Goal: Task Accomplishment & Management: Manage account settings

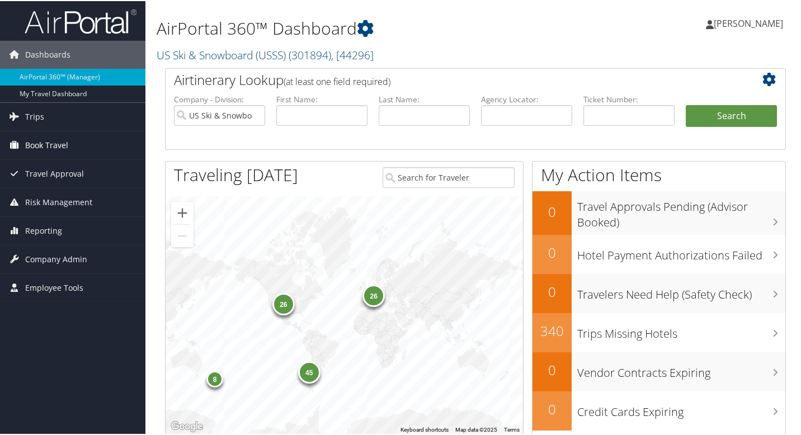
click at [67, 145] on span "Book Travel" at bounding box center [46, 144] width 43 height 28
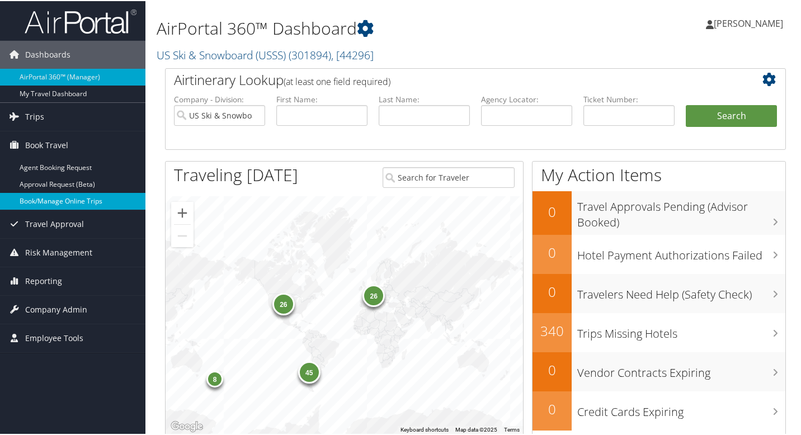
click at [67, 206] on link "Book/Manage Online Trips" at bounding box center [72, 200] width 145 height 17
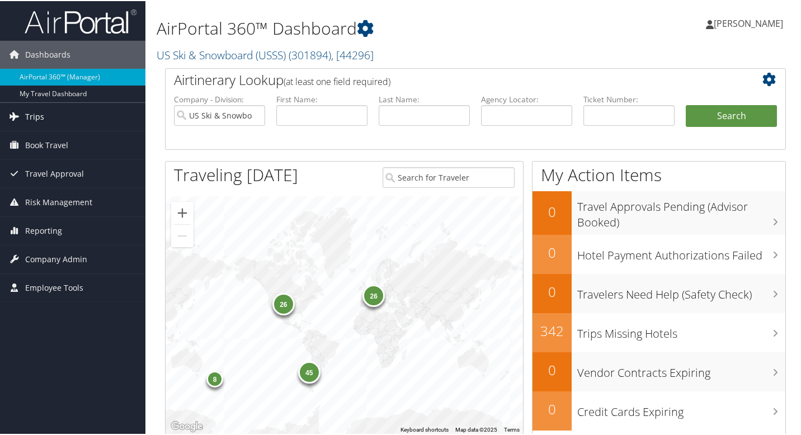
click at [65, 112] on link "Trips" at bounding box center [72, 116] width 145 height 28
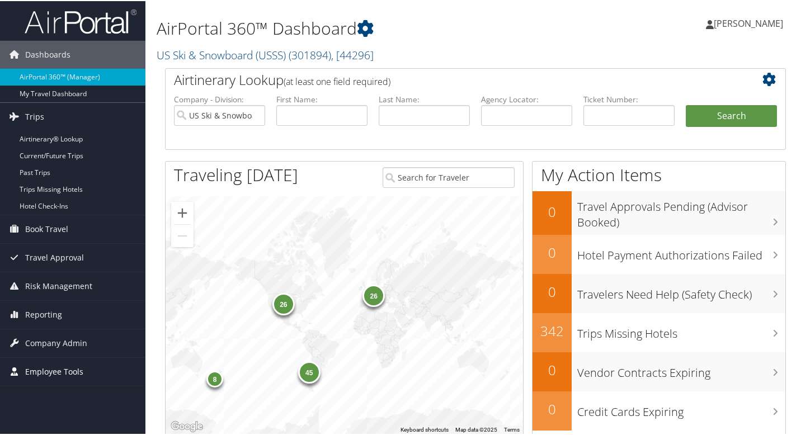
click at [72, 375] on span "Employee Tools" at bounding box center [54, 371] width 58 height 28
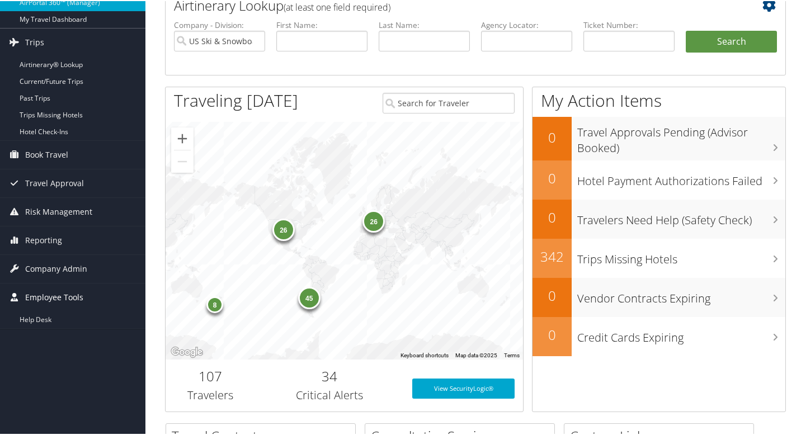
scroll to position [96, 0]
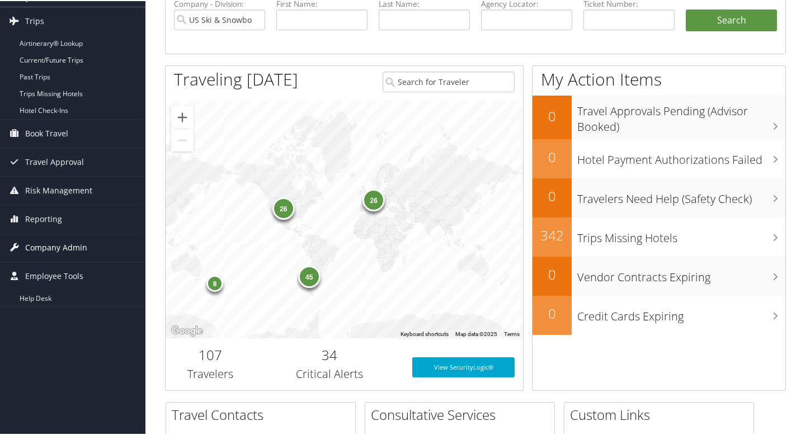
click at [96, 251] on link "Company Admin" at bounding box center [72, 247] width 145 height 28
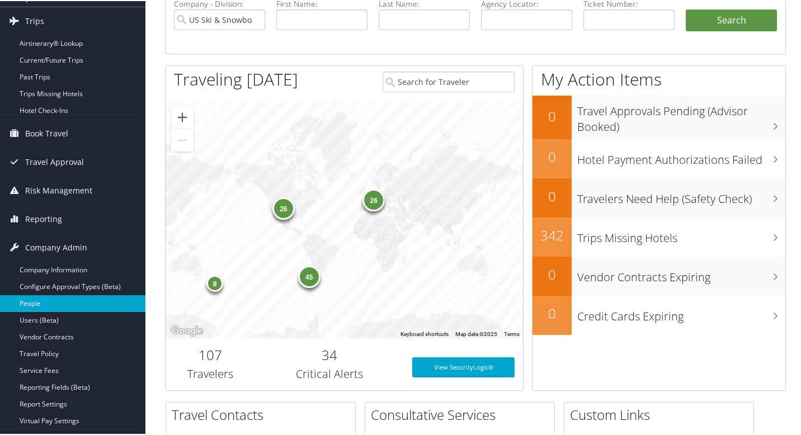
click at [58, 301] on link "People" at bounding box center [72, 302] width 145 height 17
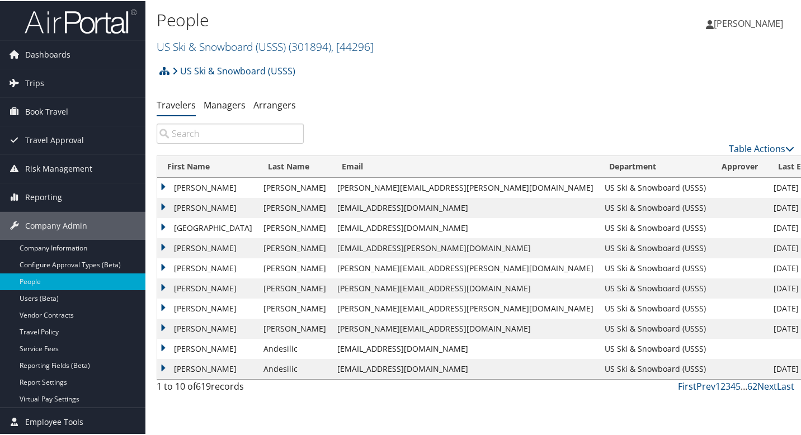
click at [223, 129] on input "search" at bounding box center [230, 133] width 147 height 20
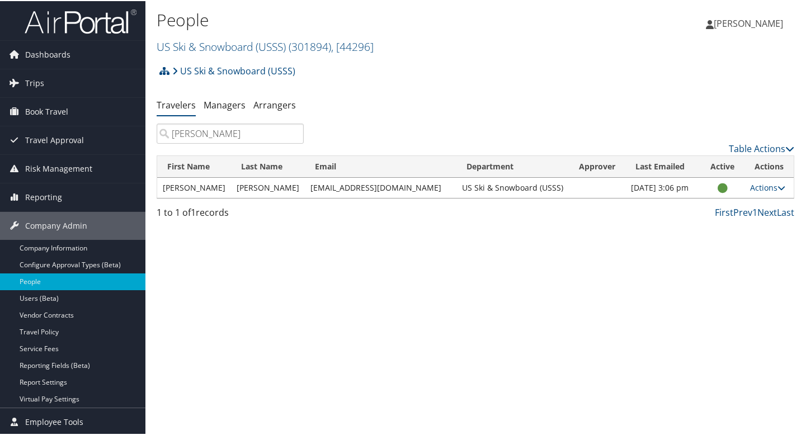
type input "hamil"
click at [234, 188] on td "Hamill" at bounding box center [268, 187] width 74 height 20
click at [639, 185] on td "Oct 11, 2022 3:06 pm" at bounding box center [664, 187] width 76 height 20
click at [778, 185] on icon at bounding box center [782, 187] width 8 height 8
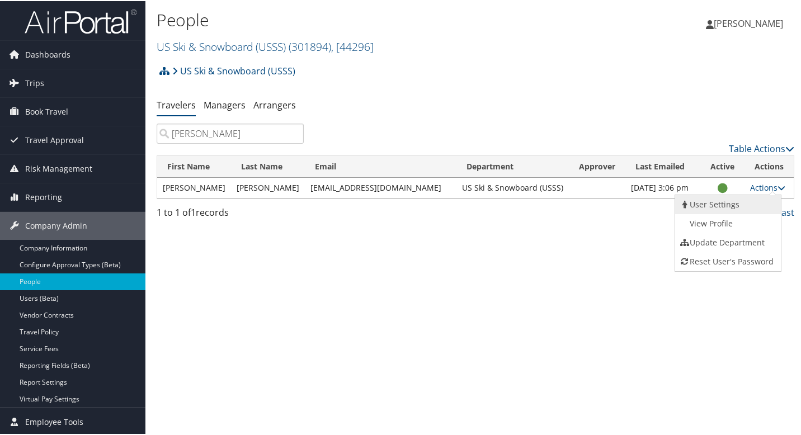
click at [746, 200] on link "User Settings" at bounding box center [726, 203] width 103 height 19
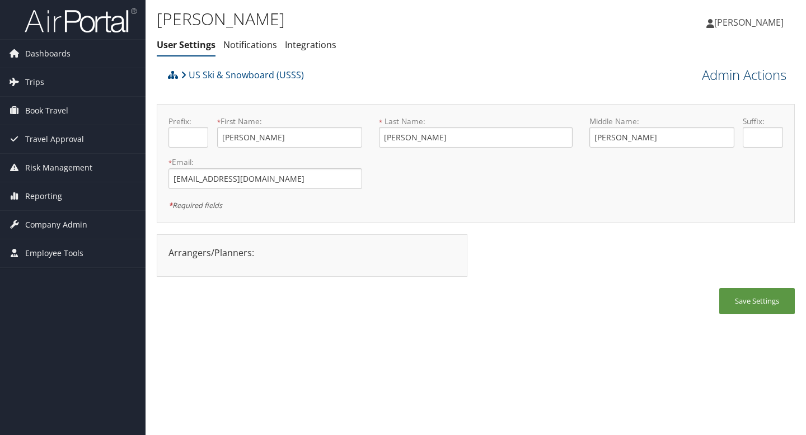
click at [767, 75] on link "Admin Actions" at bounding box center [744, 74] width 84 height 19
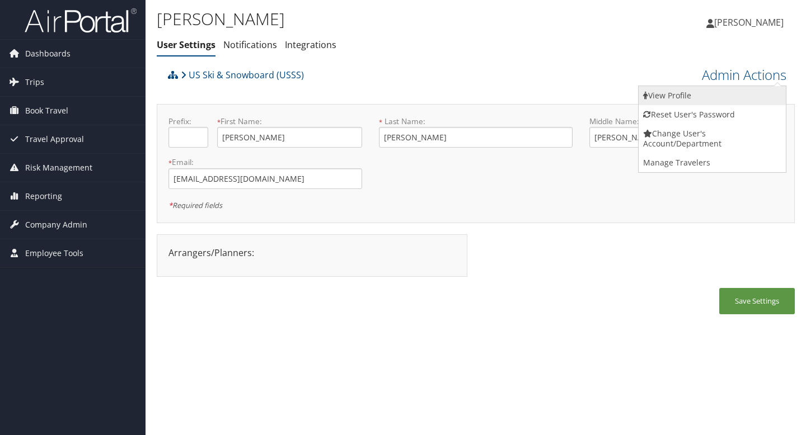
click at [722, 95] on link "View Profile" at bounding box center [711, 95] width 147 height 19
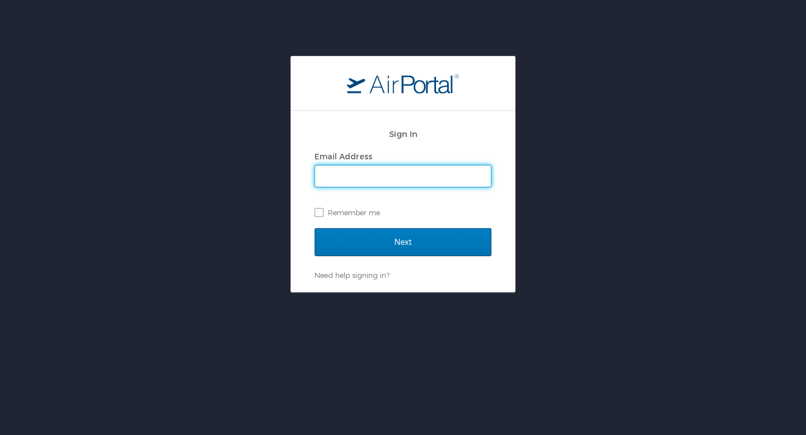
click at [448, 172] on input "Email Address" at bounding box center [403, 176] width 176 height 21
type input "[PERSON_NAME][EMAIL_ADDRESS][PERSON_NAME][DOMAIN_NAME]"
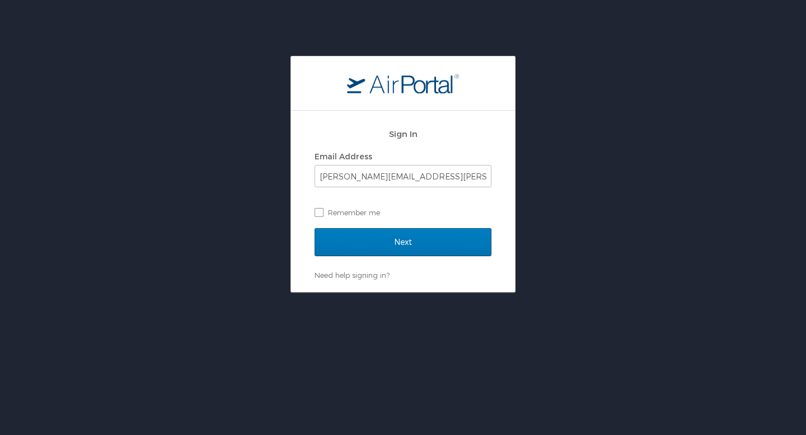
click at [430, 227] on div "Sign In Email Address [PERSON_NAME][EMAIL_ADDRESS][PERSON_NAME][DOMAIN_NAME] Re…" at bounding box center [402, 175] width 177 height 107
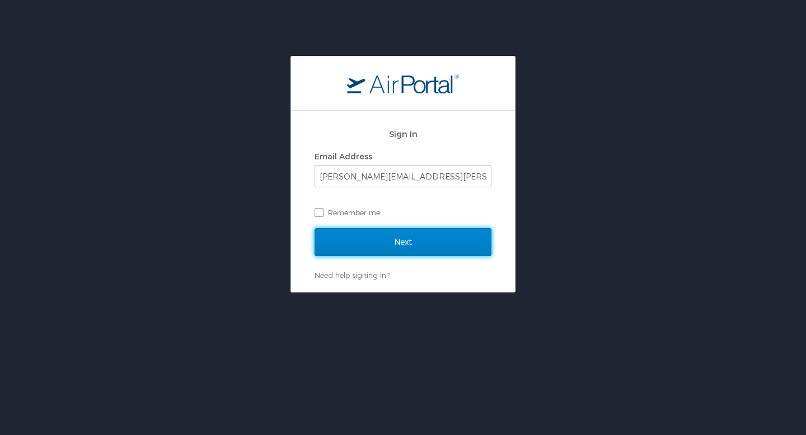
click at [423, 238] on input "Next" at bounding box center [402, 242] width 177 height 28
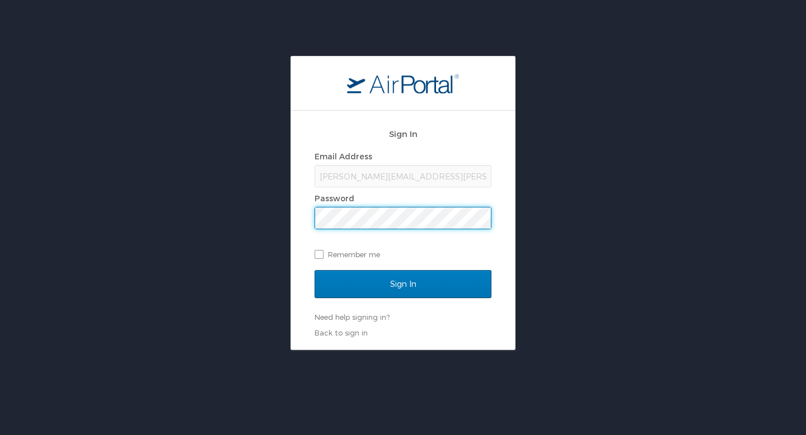
click at [314, 270] on input "Sign In" at bounding box center [402, 284] width 177 height 28
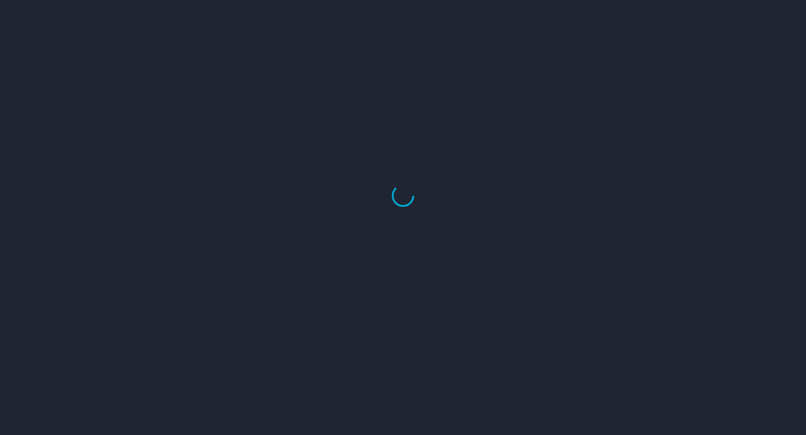
select select "US"
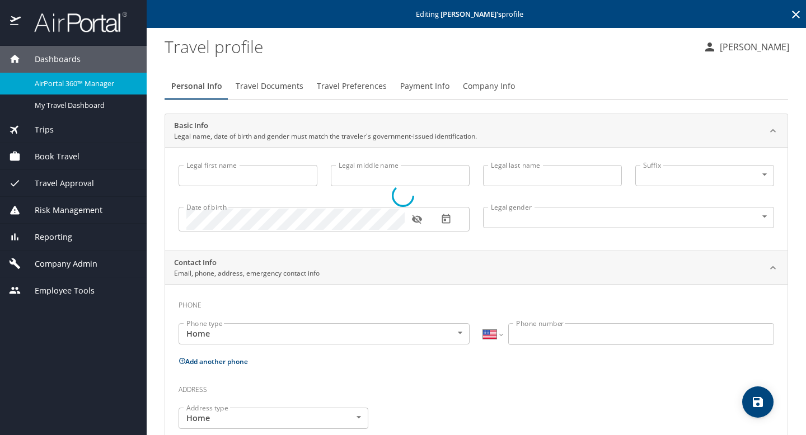
type input "[PERSON_NAME]"
type input "[DEMOGRAPHIC_DATA]"
select select "US"
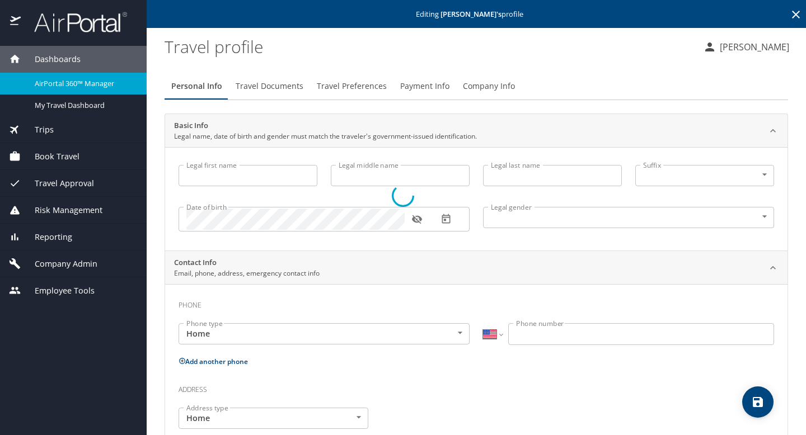
select select "US"
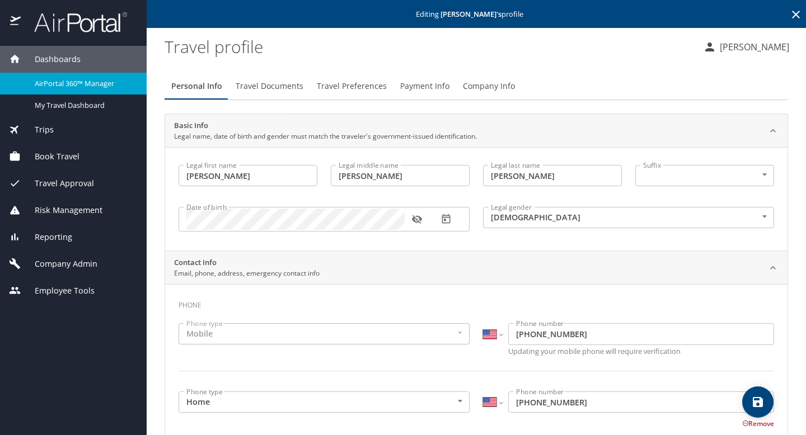
click at [423, 219] on button "button" at bounding box center [417, 219] width 25 height 25
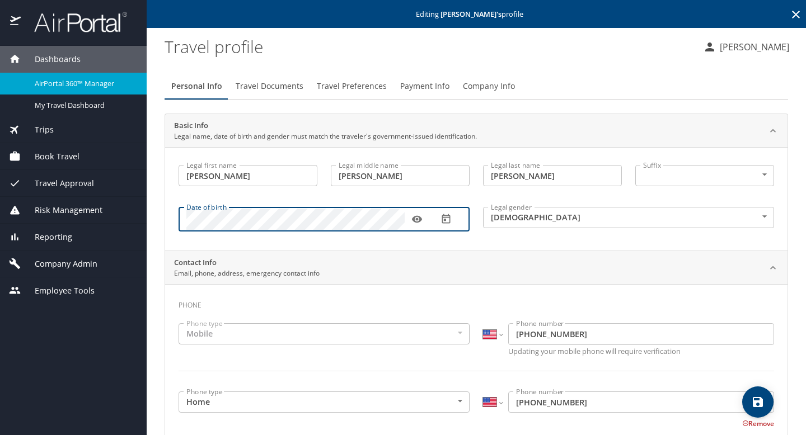
click at [308, 243] on div "Legal first name [PERSON_NAME] first name Legal middle name [PERSON_NAME] Legal…" at bounding box center [476, 199] width 622 height 104
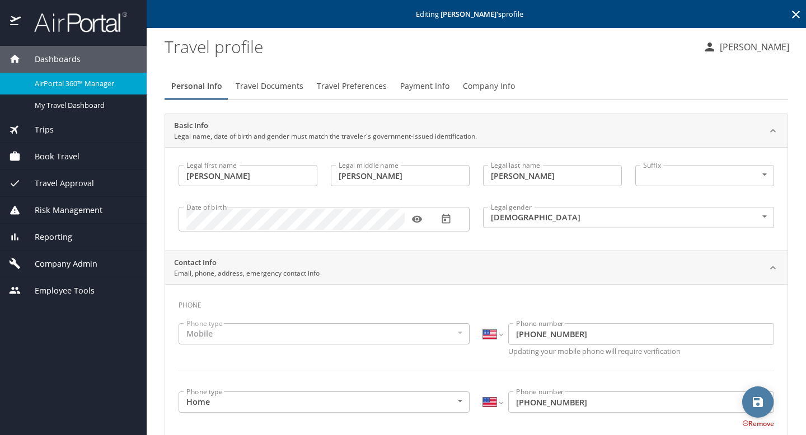
click at [755, 411] on button "save" at bounding box center [757, 402] width 31 height 31
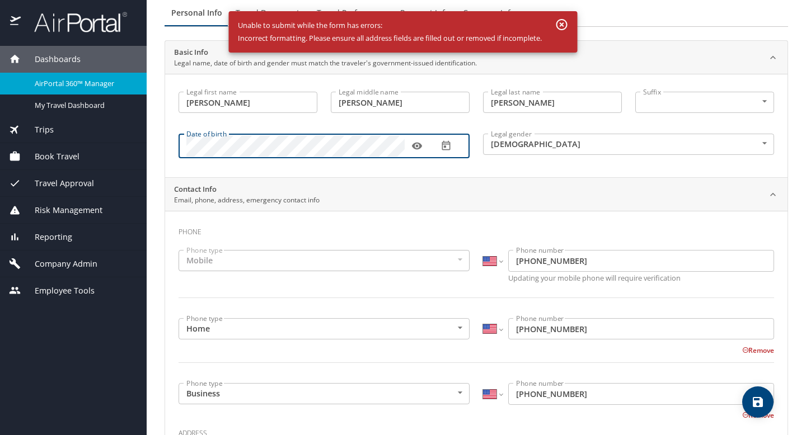
scroll to position [74, 0]
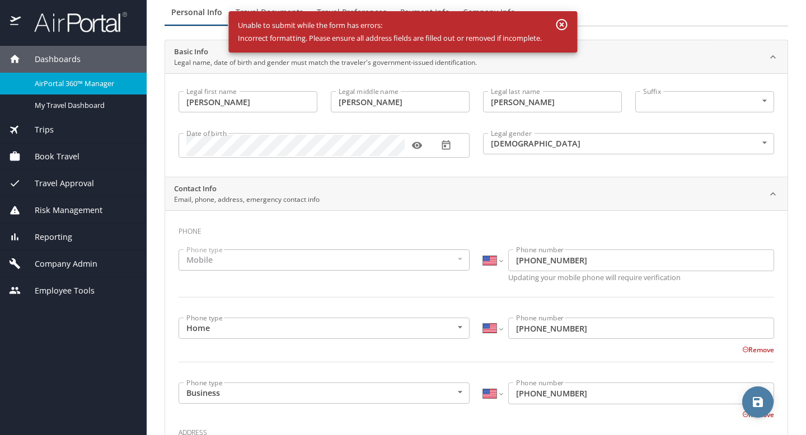
click at [758, 398] on icon "save" at bounding box center [758, 402] width 10 height 10
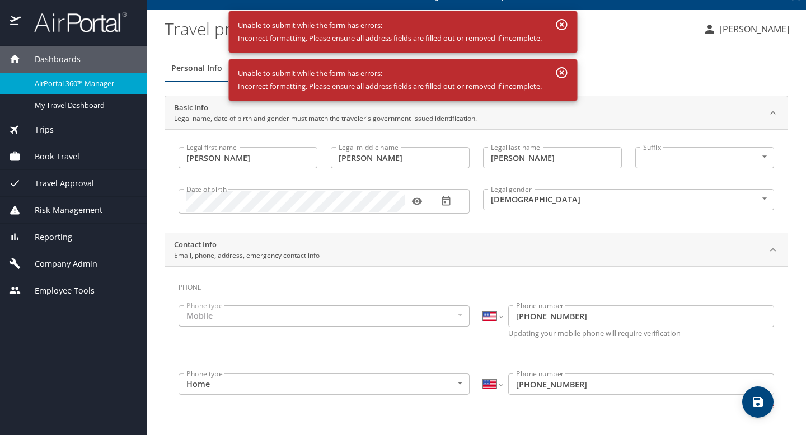
scroll to position [7, 0]
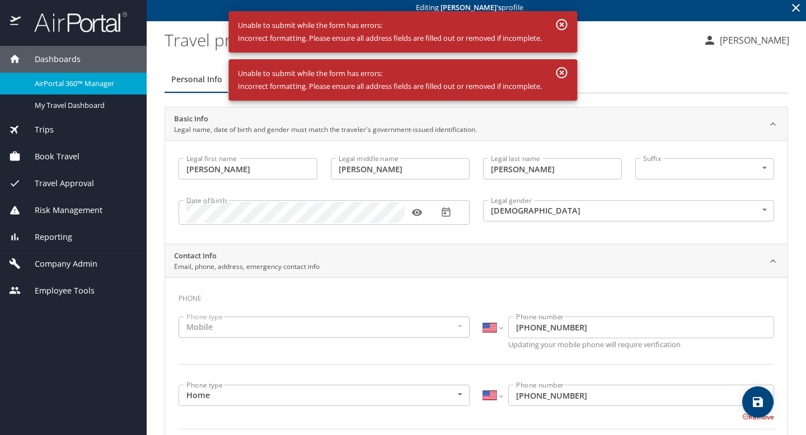
click at [654, 180] on div "Suffix ​ NotApplicable Suffix" at bounding box center [704, 170] width 152 height 37
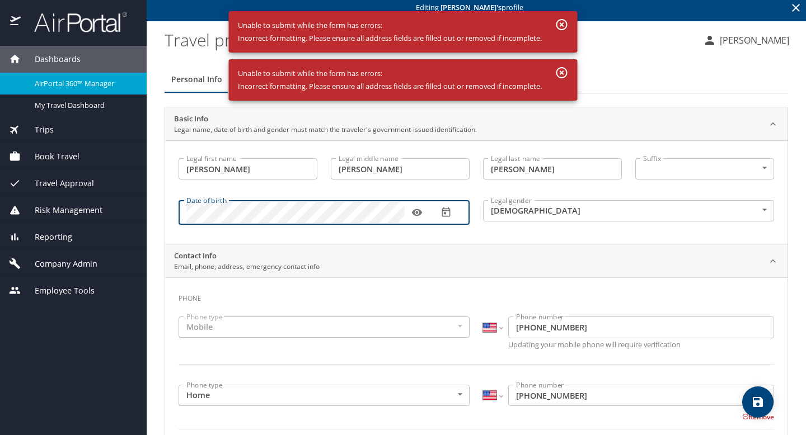
click at [445, 218] on icon "button" at bounding box center [445, 212] width 11 height 11
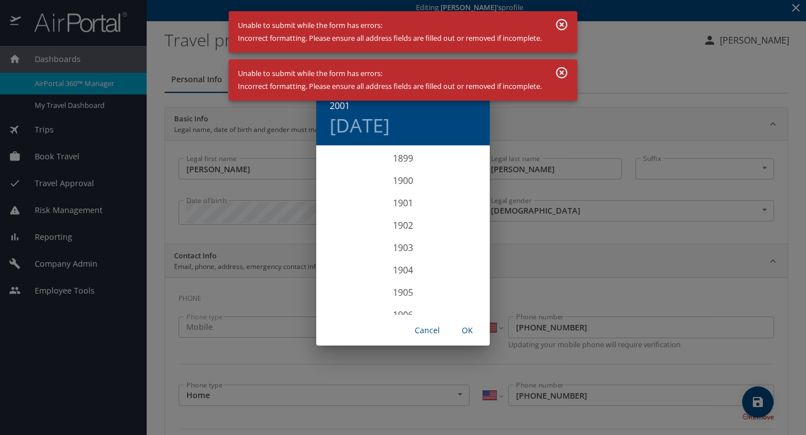
scroll to position [2216, 0]
click at [473, 339] on button "OK" at bounding box center [467, 331] width 36 height 21
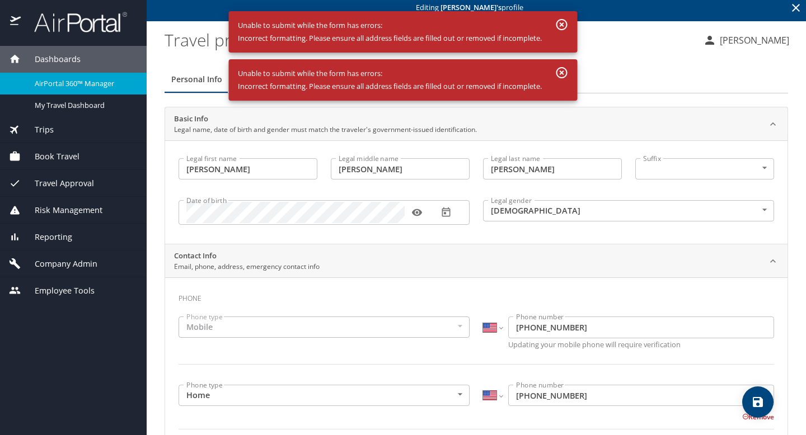
click at [756, 410] on button "save" at bounding box center [757, 402] width 31 height 31
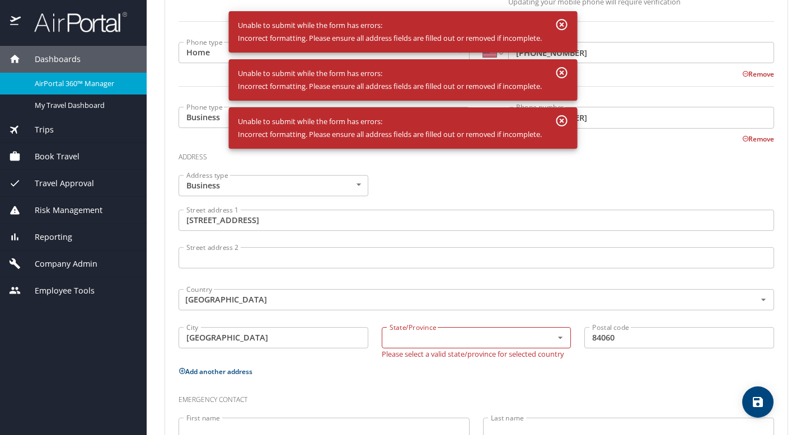
scroll to position [351, 0]
click at [480, 337] on input "text" at bounding box center [460, 337] width 150 height 15
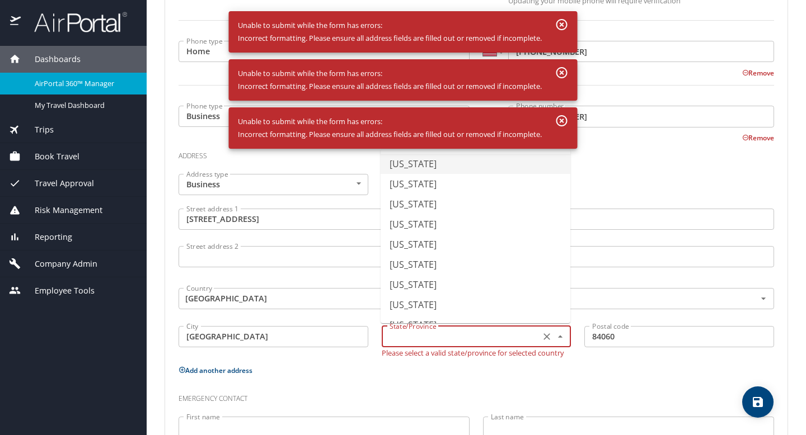
click at [249, 338] on input "[GEOGRAPHIC_DATA]" at bounding box center [273, 336] width 190 height 21
type input "[US_STATE]"
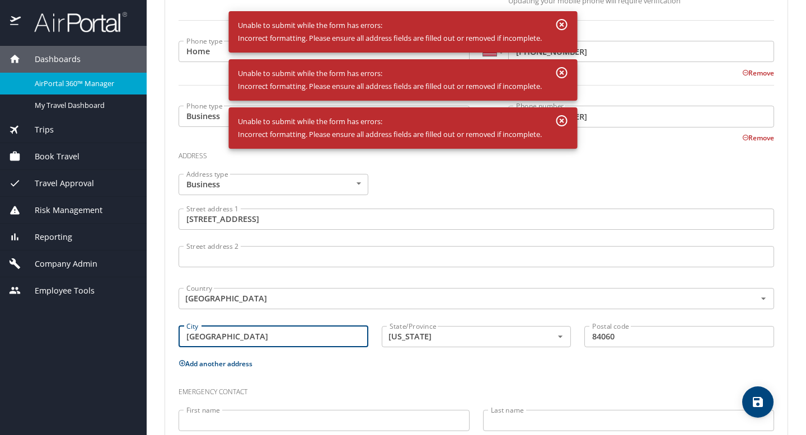
type input "[GEOGRAPHIC_DATA]"
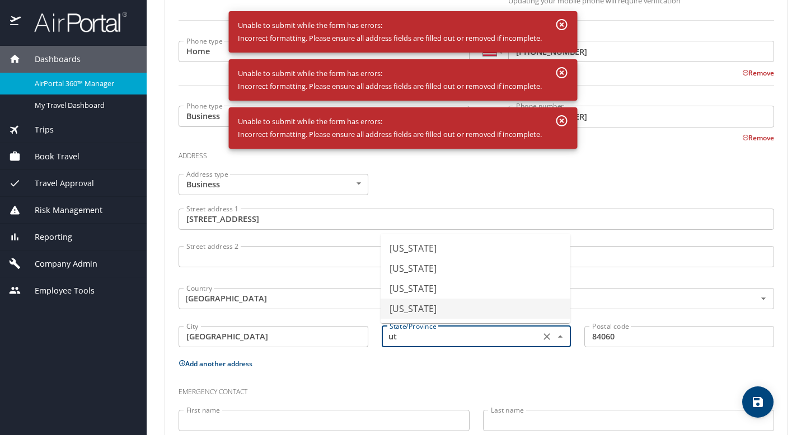
click at [405, 308] on li "[US_STATE]" at bounding box center [475, 309] width 190 height 20
type input "[US_STATE]"
click at [764, 405] on span "save" at bounding box center [757, 402] width 31 height 13
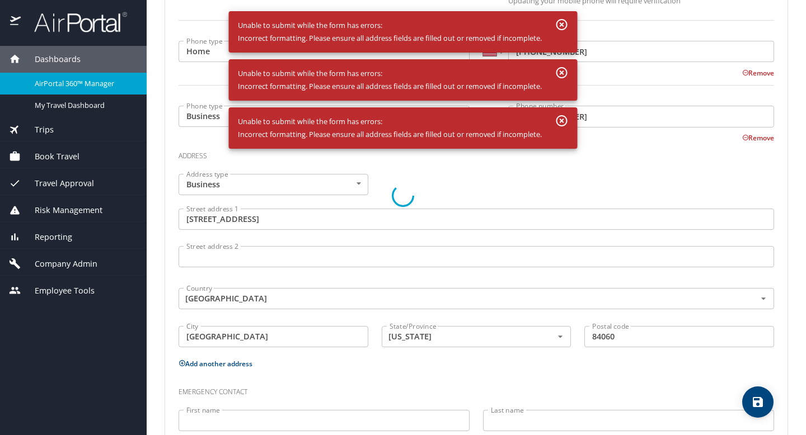
select select "US"
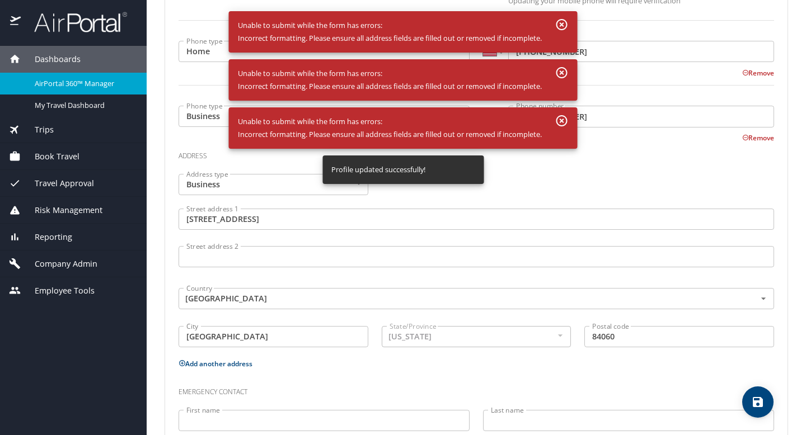
select select "US"
